Goal: Information Seeking & Learning: Learn about a topic

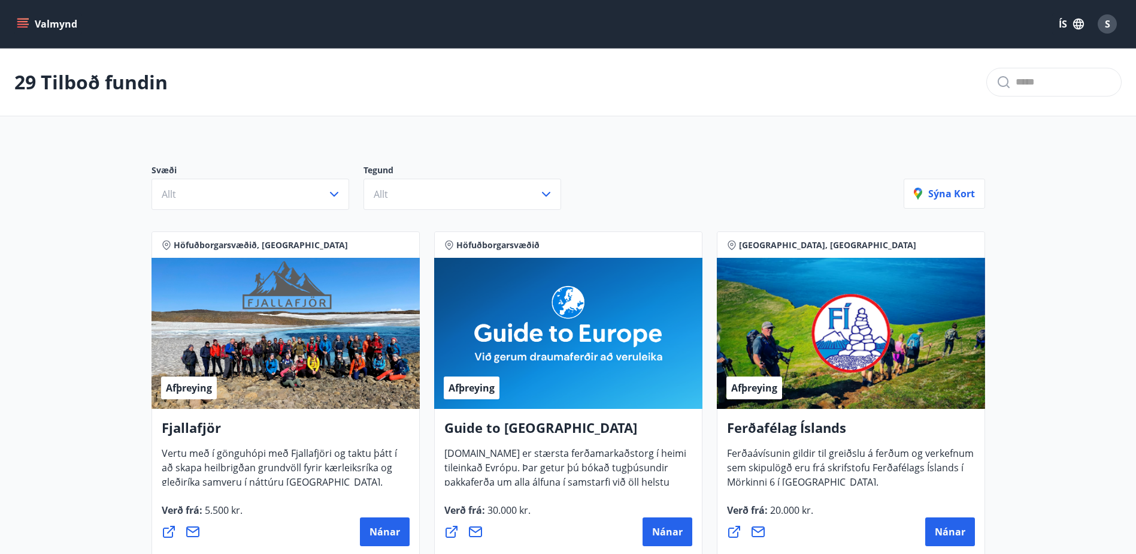
click at [18, 19] on icon "menu" at bounding box center [23, 19] width 13 height 1
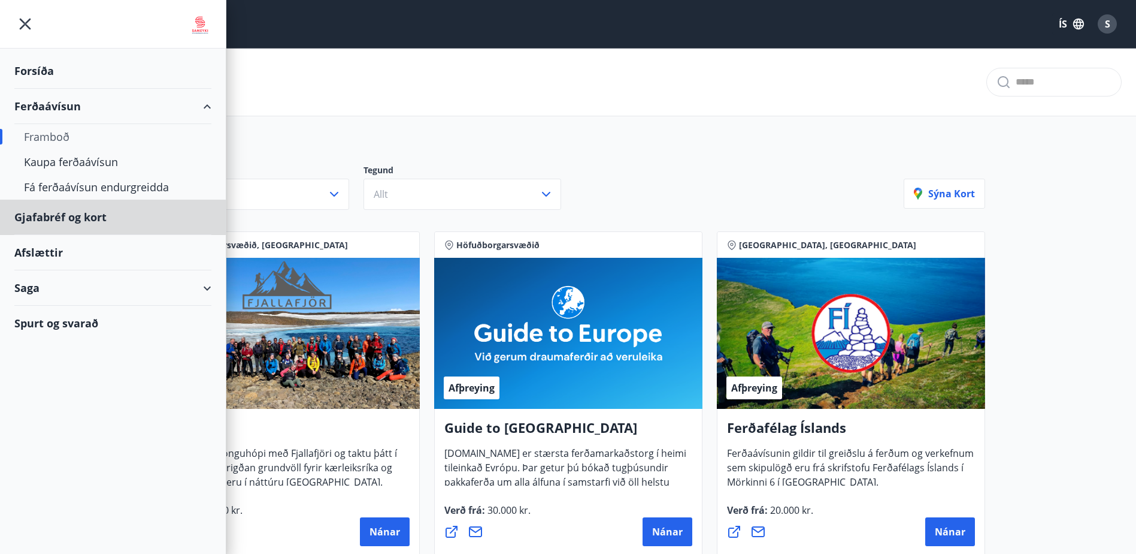
click at [34, 259] on ul "Forsíða Ferðaávísun Framboð [PERSON_NAME] ferðaávísun Fá ferðaávísun endurgreid…" at bounding box center [113, 195] width 226 height 292
click at [44, 320] on div "Spurt og svarað" at bounding box center [112, 323] width 197 height 35
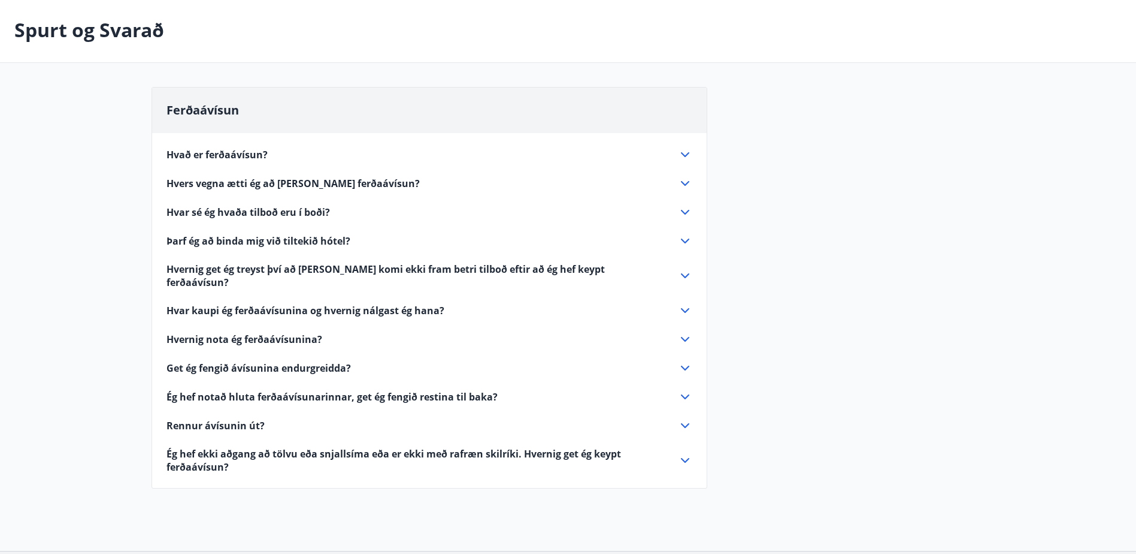
scroll to position [120, 0]
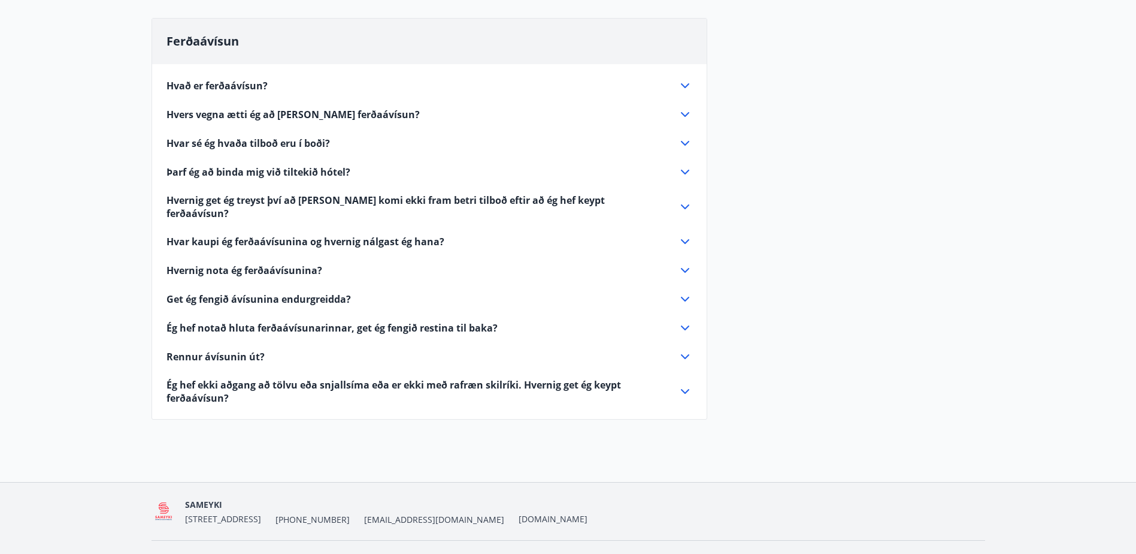
click at [283, 115] on span "Hvers vegna ætti ég að [PERSON_NAME] ferðaávísun?" at bounding box center [293, 114] width 253 height 13
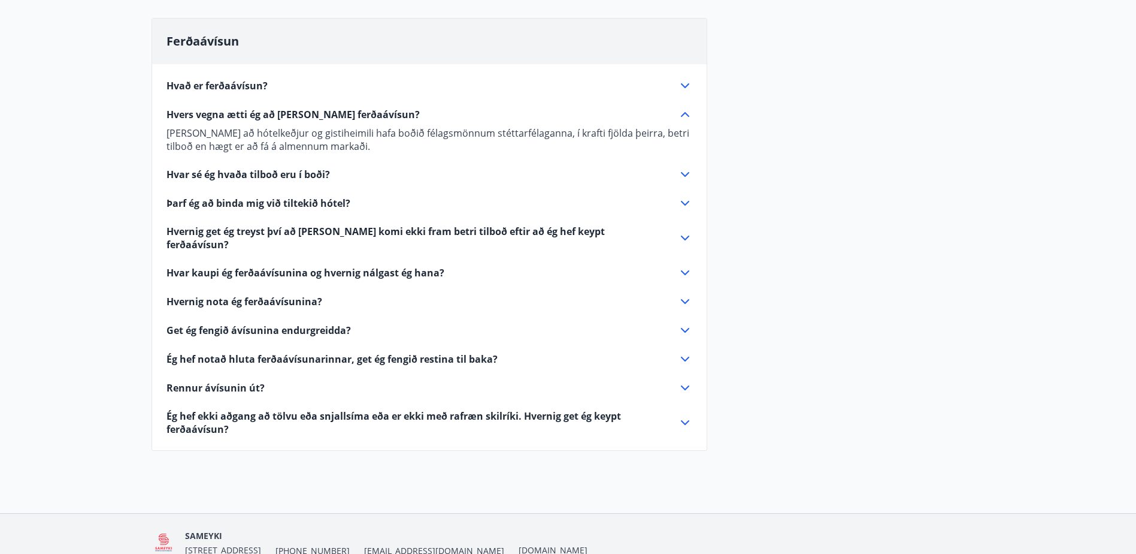
click at [686, 114] on icon at bounding box center [685, 114] width 8 height 5
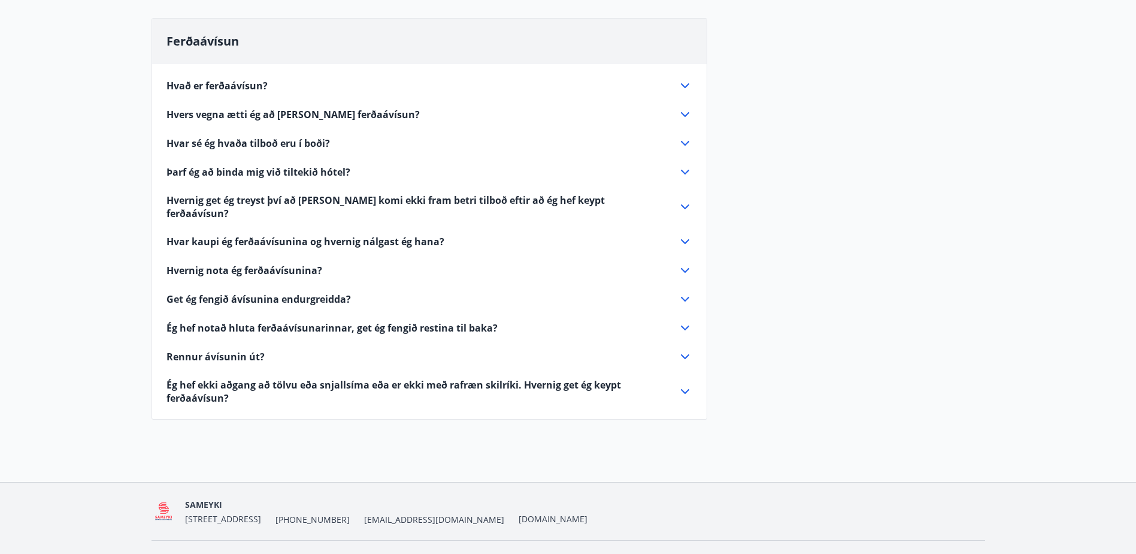
click at [685, 141] on icon at bounding box center [685, 143] width 14 height 14
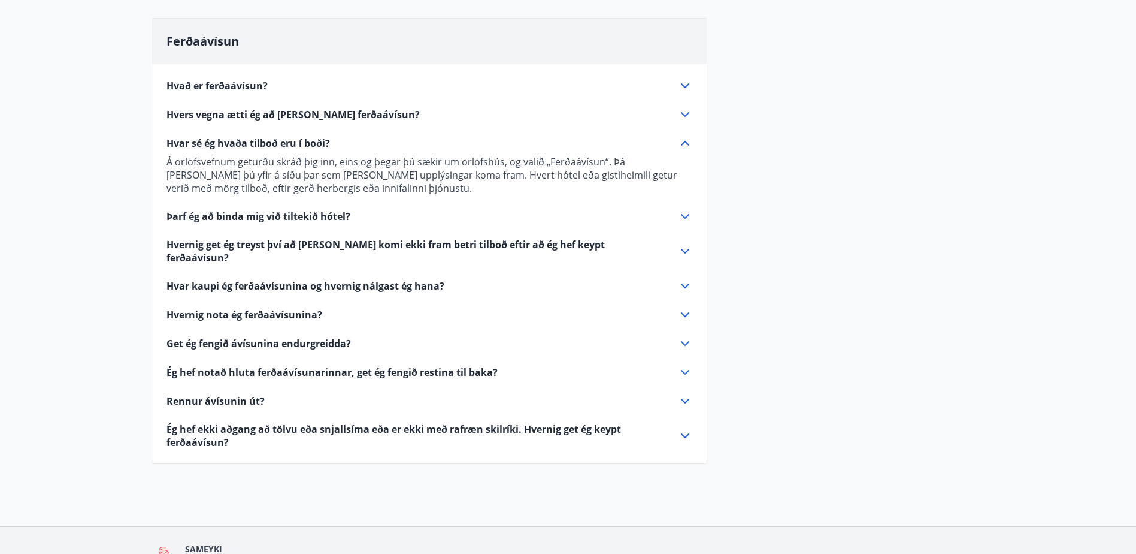
click at [684, 140] on icon at bounding box center [685, 143] width 14 height 14
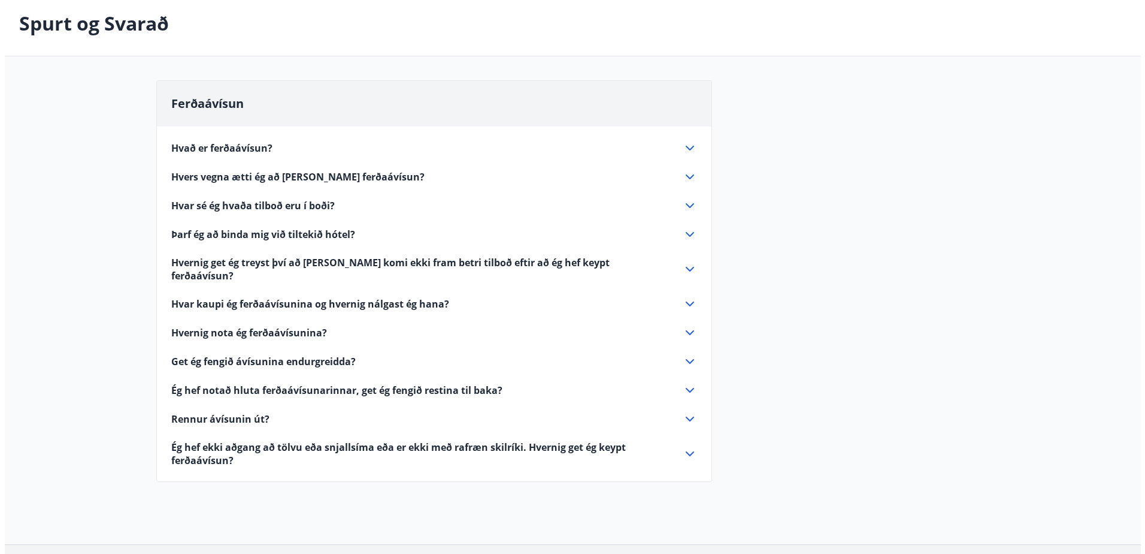
scroll to position [0, 0]
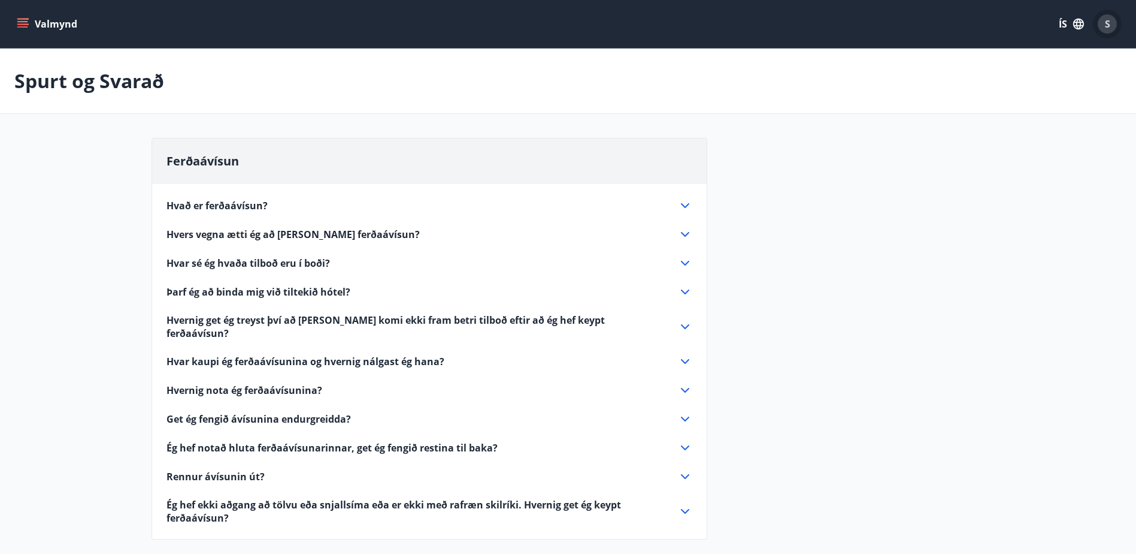
click at [1105, 20] on span "S" at bounding box center [1107, 23] width 5 height 13
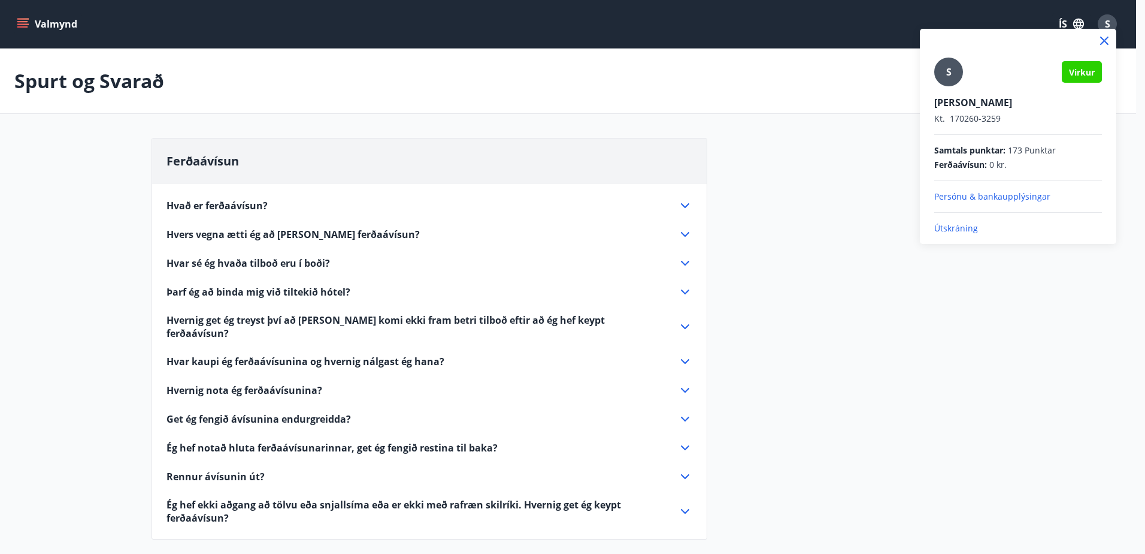
click at [951, 229] on p "Útskráning" at bounding box center [1019, 228] width 168 height 12
